Goal: Information Seeking & Learning: Check status

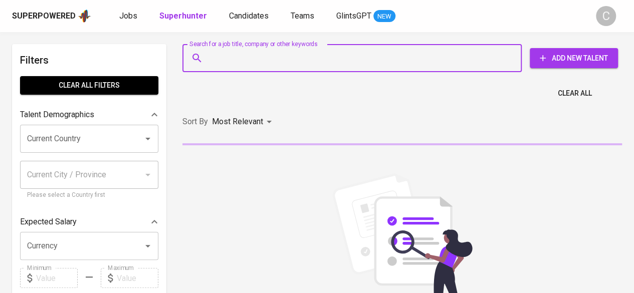
click at [263, 62] on input "Search for a job title, company or other keywords" at bounding box center [354, 58] width 295 height 19
paste input "[EMAIL_ADDRESS][DOMAIN_NAME]"
type input "[EMAIL_ADDRESS][DOMAIN_NAME]"
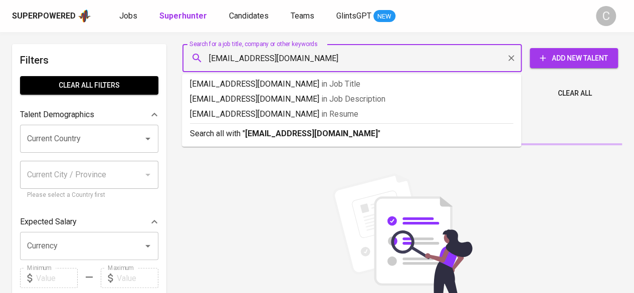
click at [297, 134] on b "[EMAIL_ADDRESS][DOMAIN_NAME]" at bounding box center [311, 134] width 133 height 10
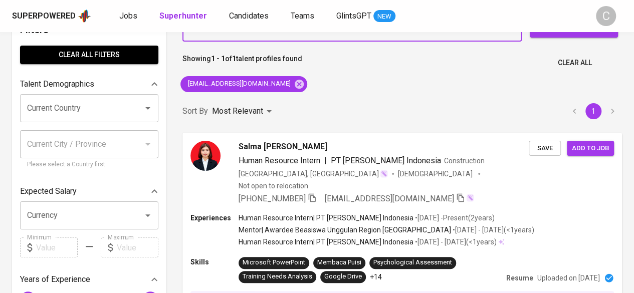
scroll to position [31, 0]
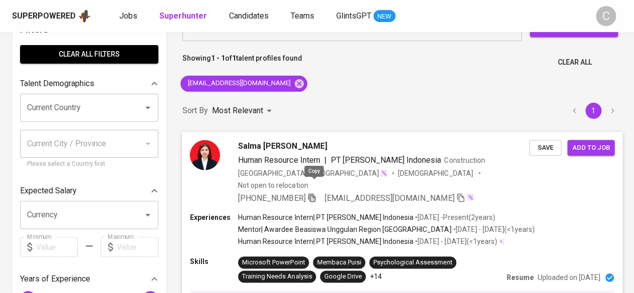
click at [316, 193] on icon "button" at bounding box center [311, 197] width 9 height 9
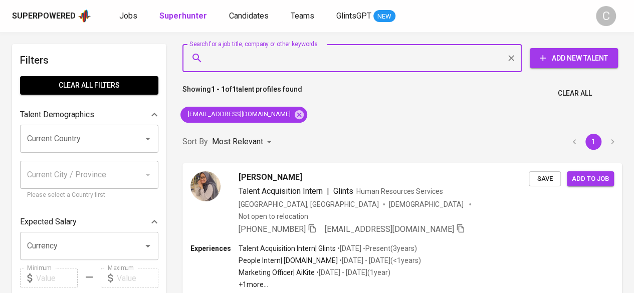
type input "[EMAIL_ADDRESS][DOMAIN_NAME]"
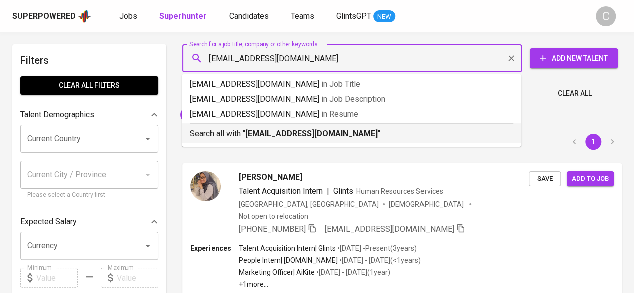
click at [307, 131] on b "[EMAIL_ADDRESS][DOMAIN_NAME]" at bounding box center [311, 134] width 133 height 10
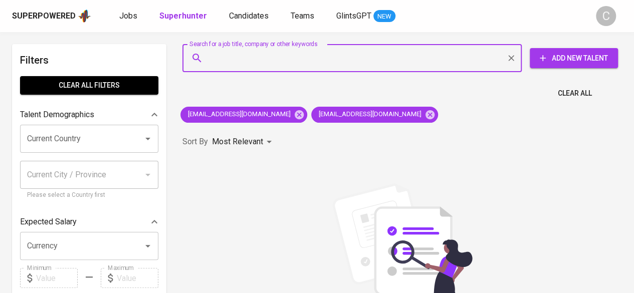
click at [249, 61] on input "Search for a job title, company or other keywords" at bounding box center [354, 58] width 295 height 19
paste input "[EMAIL_ADDRESS][DOMAIN_NAME]"
type input "[EMAIL_ADDRESS][DOMAIN_NAME]"
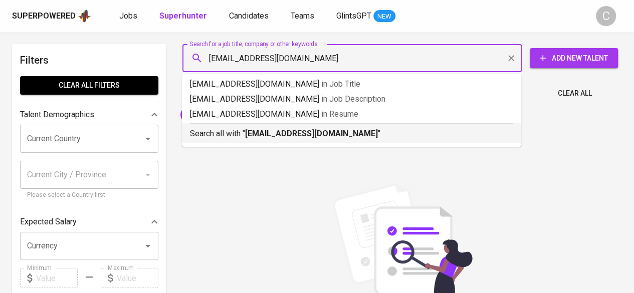
click at [277, 130] on b "[EMAIL_ADDRESS][DOMAIN_NAME]" at bounding box center [311, 134] width 133 height 10
